Goal: Navigation & Orientation: Understand site structure

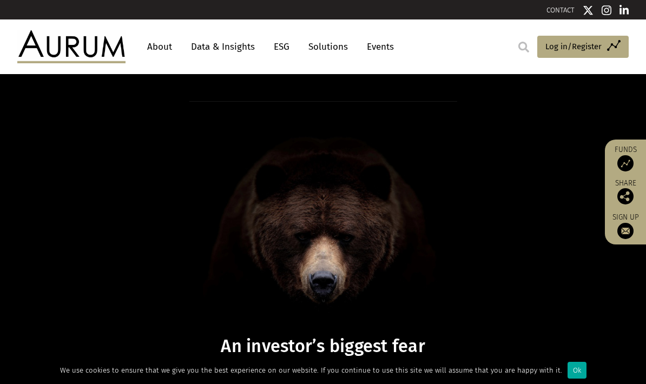
click at [385, 235] on img at bounding box center [323, 215] width 268 height 229
click at [332, 42] on link "Solutions" at bounding box center [328, 47] width 50 height 20
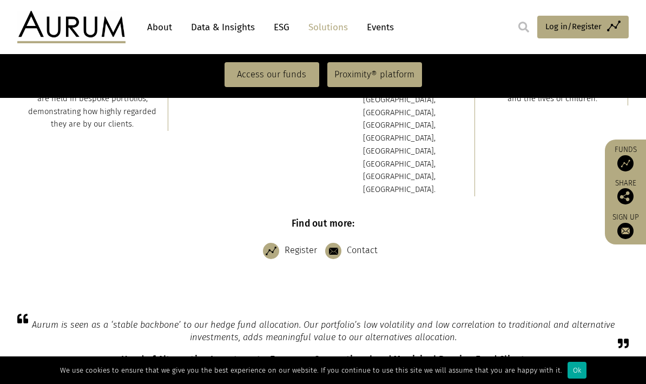
scroll to position [434, 0]
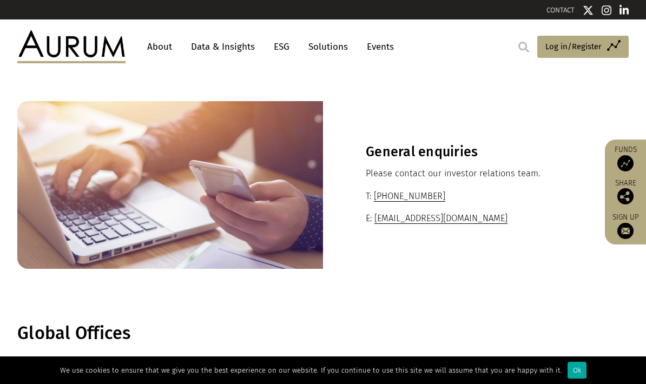
click at [160, 49] on link "About" at bounding box center [160, 47] width 36 height 20
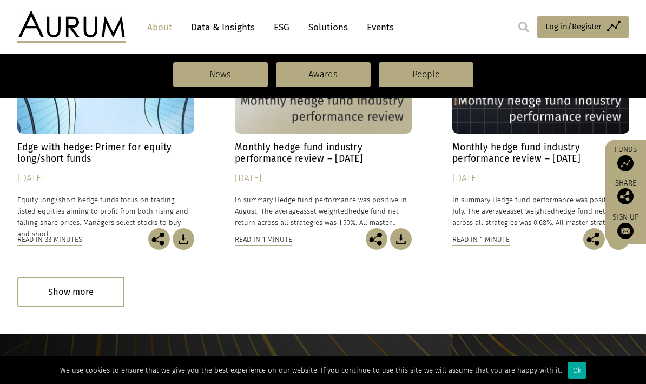
scroll to position [872, 0]
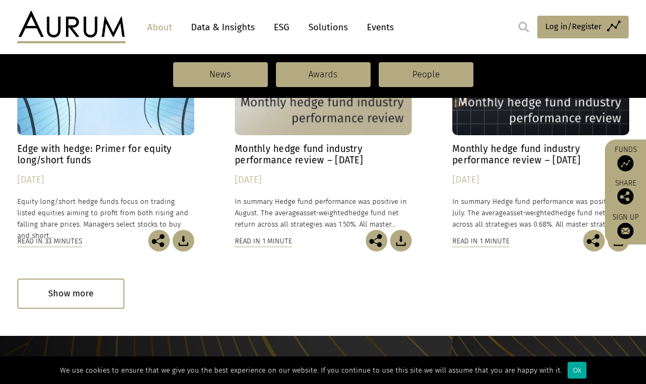
click at [388, 23] on link "Events" at bounding box center [377, 27] width 32 height 20
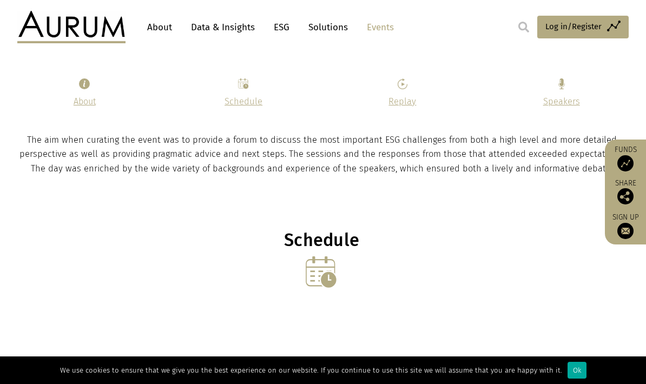
scroll to position [484, 0]
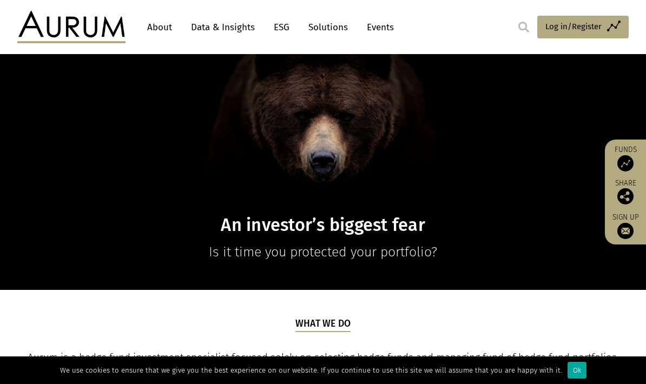
scroll to position [107, 0]
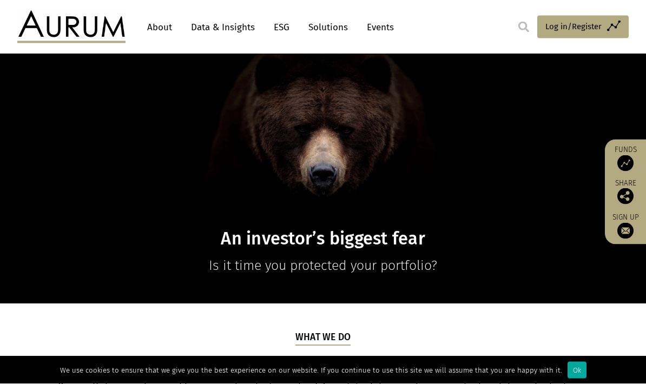
click at [49, 137] on div "An investor’s biggest fear Is it time you protected your portfolio?" at bounding box center [322, 135] width 633 height 283
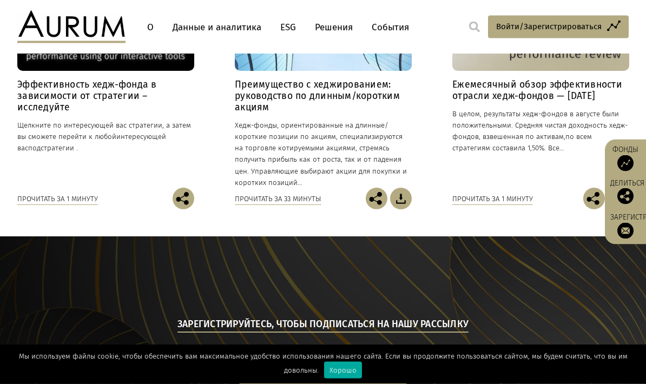
scroll to position [962, 0]
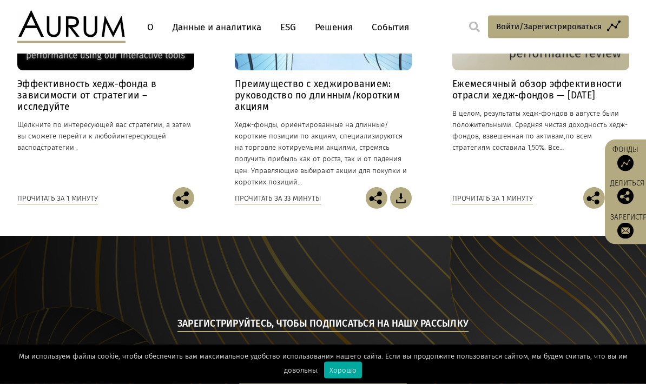
click at [343, 22] on font "Решения" at bounding box center [334, 27] width 38 height 11
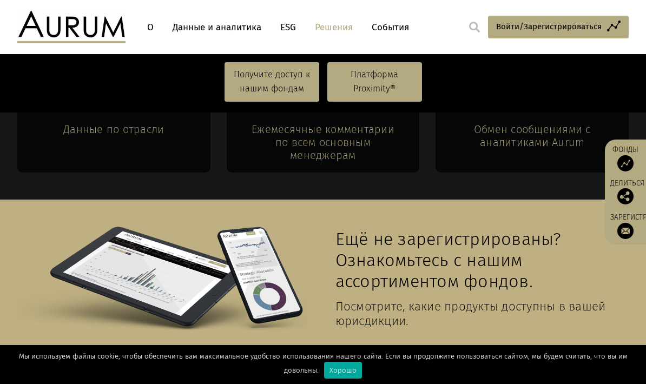
scroll to position [2409, 0]
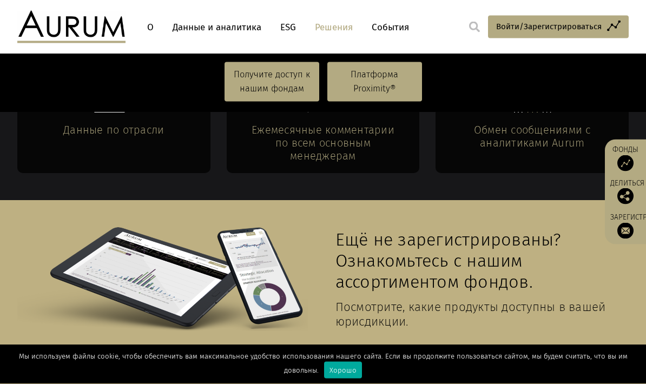
click at [293, 85] on font "Получите доступ к нашим фондам" at bounding box center [272, 81] width 76 height 24
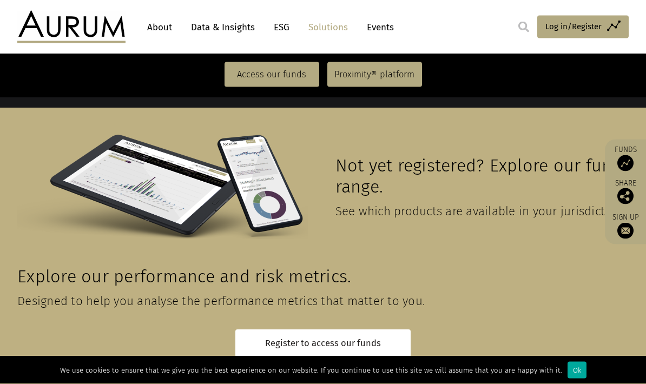
scroll to position [2409, 0]
